Goal: Navigation & Orientation: Find specific page/section

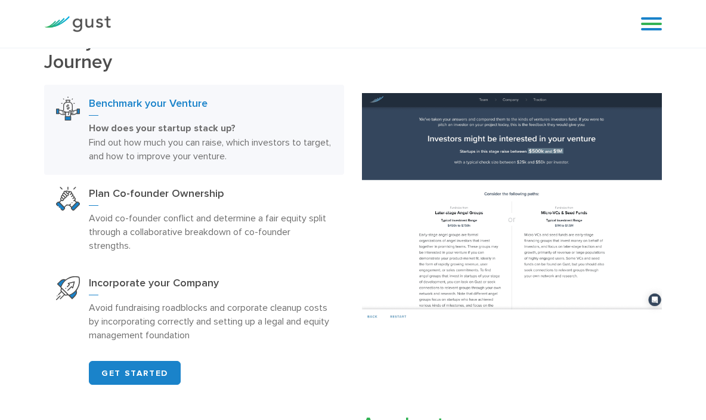
scroll to position [520, 0]
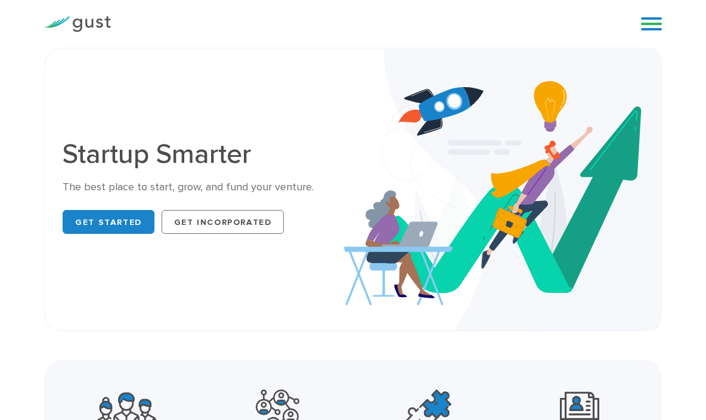
click at [659, 32] on link at bounding box center [651, 24] width 21 height 18
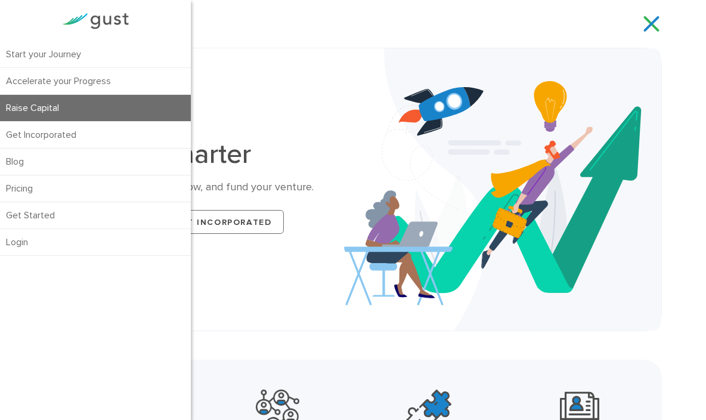
click at [105, 105] on link "Raise Capital" at bounding box center [95, 108] width 191 height 26
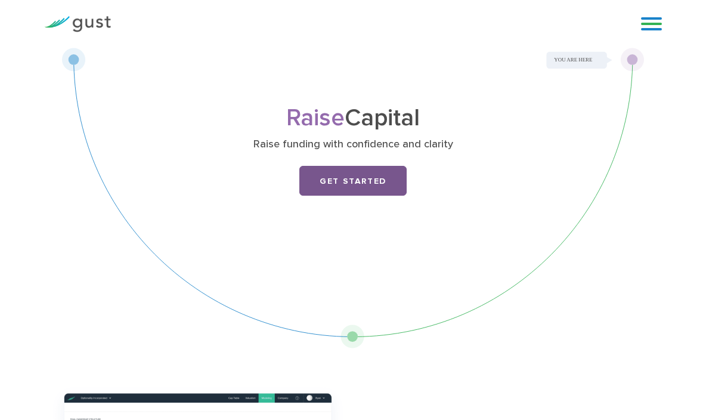
click at [374, 167] on link "Get Started" at bounding box center [352, 181] width 107 height 30
click at [672, 12] on div "Start your Journey Accelerate your Progress Raise Capital Get Incorporated Blog…" at bounding box center [353, 24] width 706 height 48
click at [652, 20] on link at bounding box center [651, 24] width 21 height 18
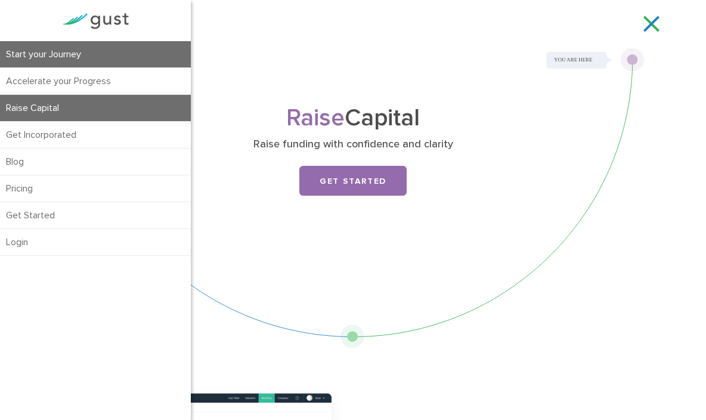
click at [75, 45] on link "Start your Journey" at bounding box center [95, 54] width 191 height 26
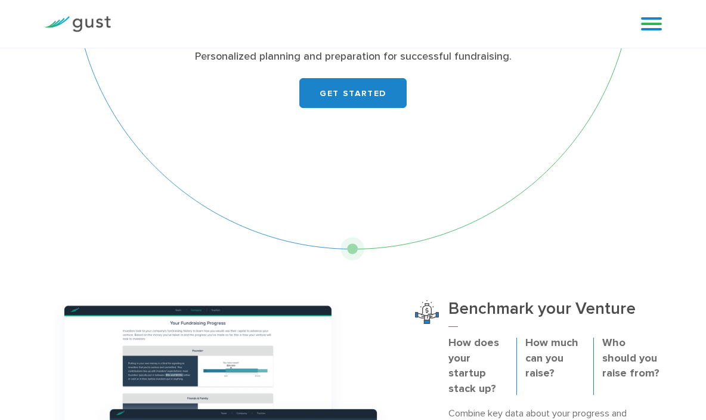
scroll to position [117, 0]
